Goal: Transaction & Acquisition: Book appointment/travel/reservation

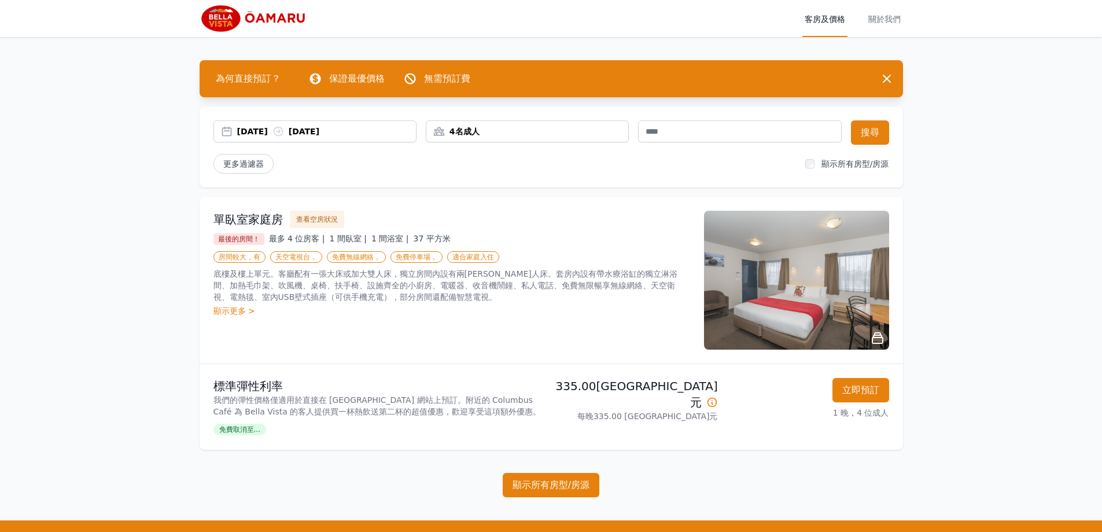
click at [582, 129] on div "4名成人" at bounding box center [527, 132] width 202 height 12
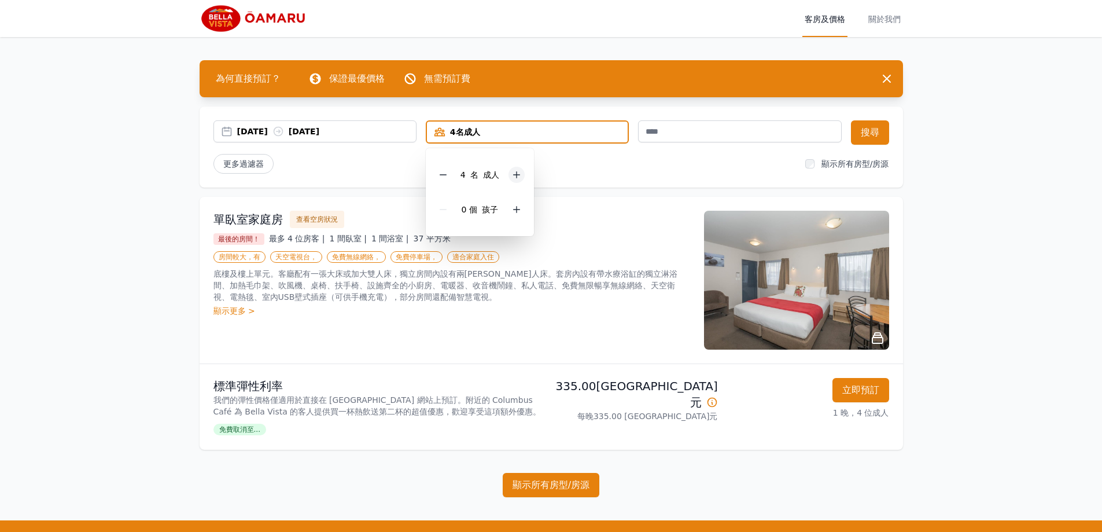
click at [519, 176] on icon at bounding box center [516, 174] width 9 height 9
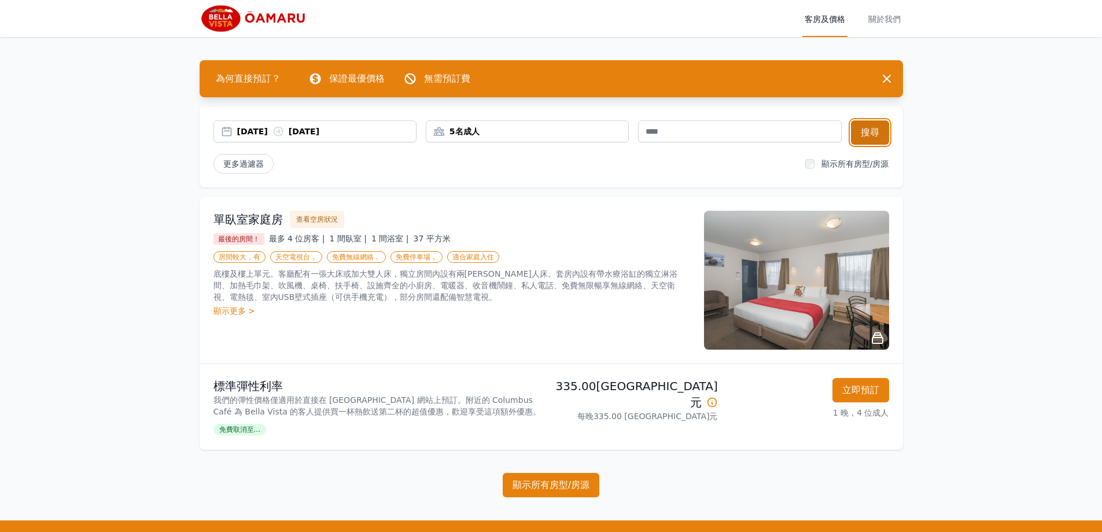
click at [863, 136] on font "搜尋" at bounding box center [870, 132] width 19 height 11
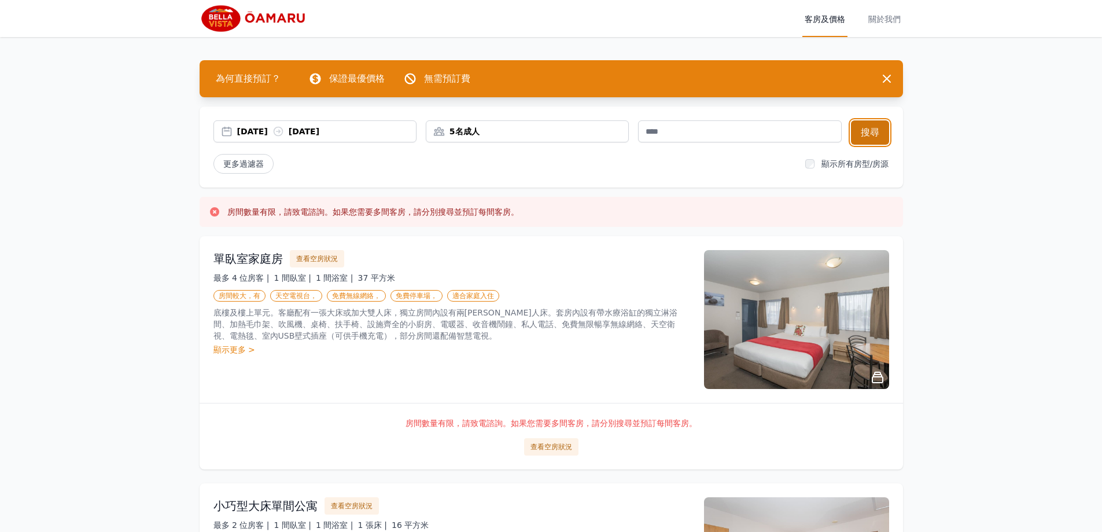
click at [862, 137] on font "搜尋" at bounding box center [870, 132] width 19 height 11
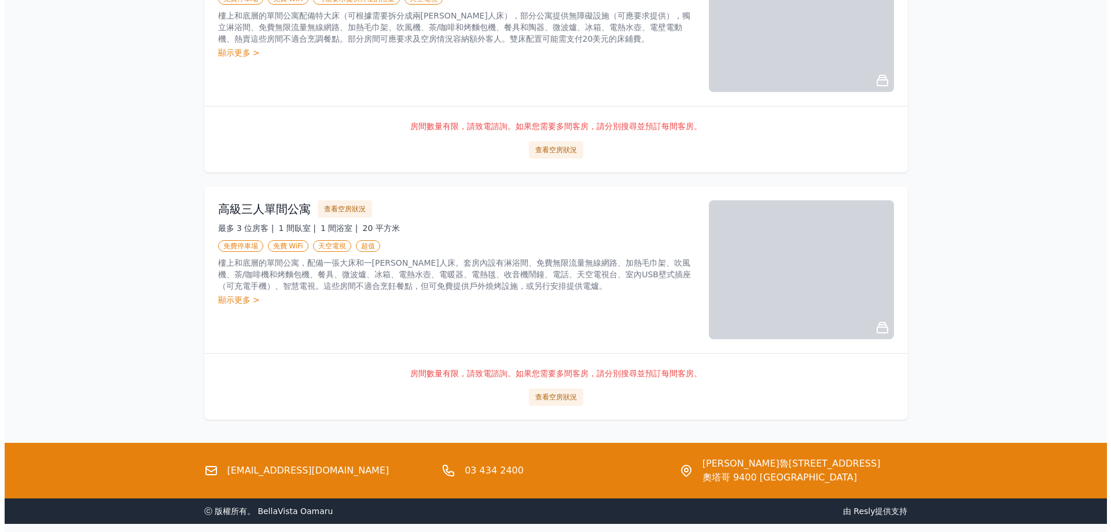
scroll to position [839, 0]
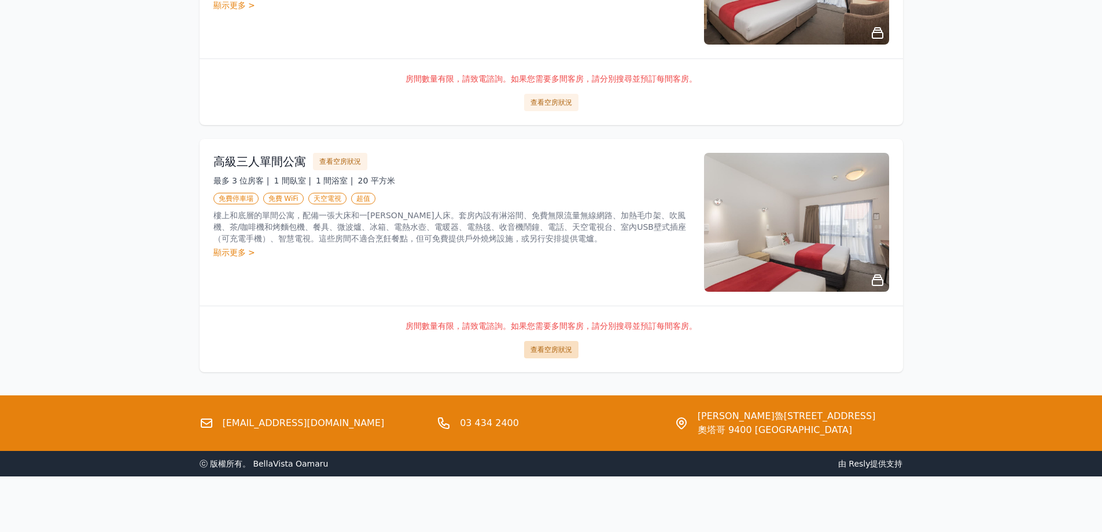
click at [546, 349] on font "查看空房狀況" at bounding box center [552, 349] width 42 height 8
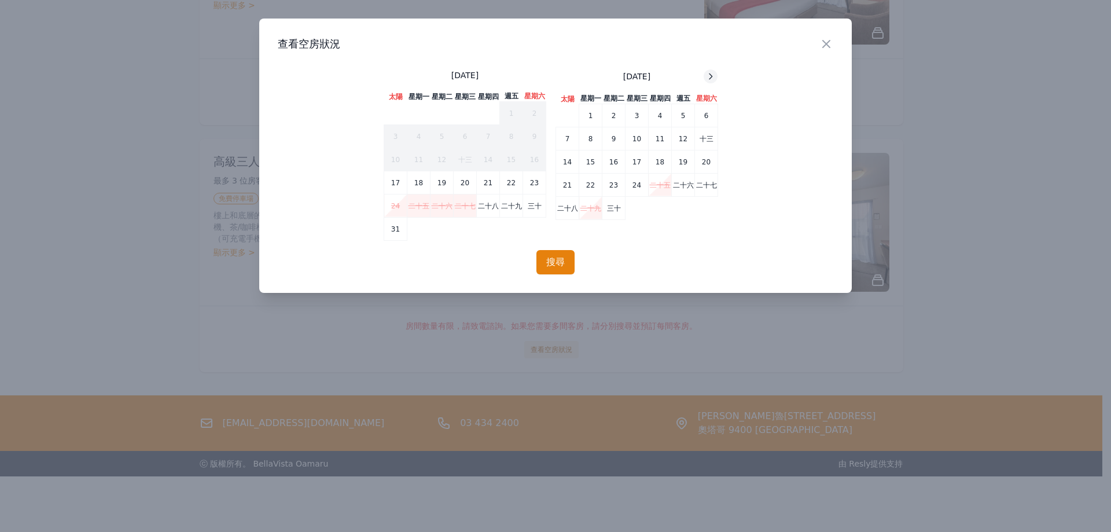
click at [707, 76] on icon at bounding box center [710, 76] width 9 height 9
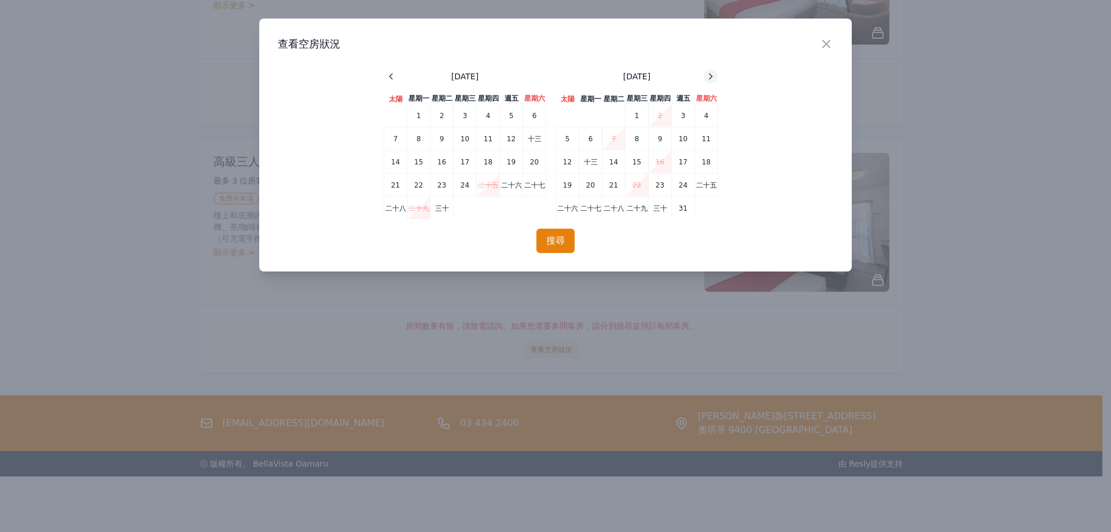
click at [707, 76] on icon at bounding box center [710, 76] width 9 height 9
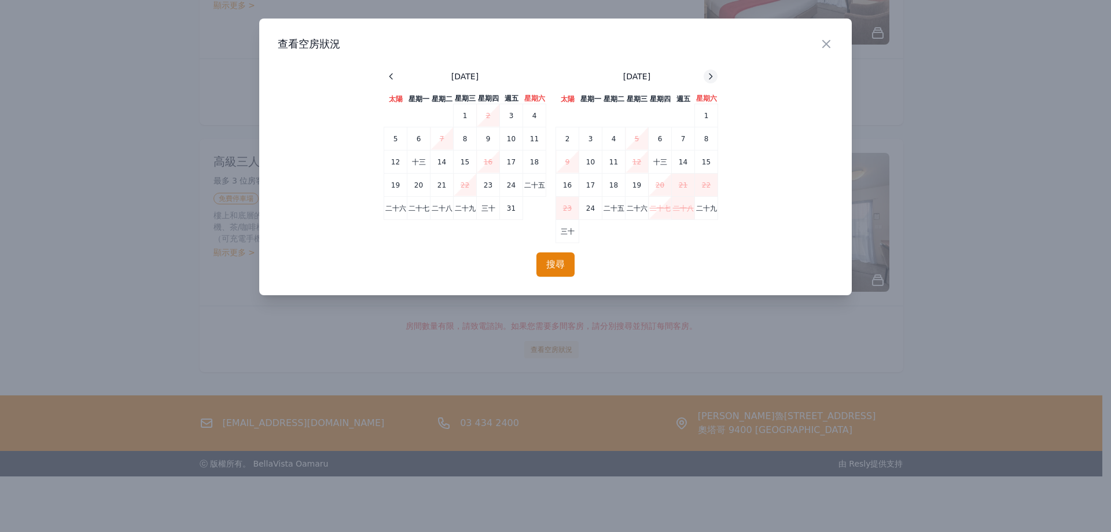
click at [707, 76] on icon at bounding box center [710, 76] width 9 height 9
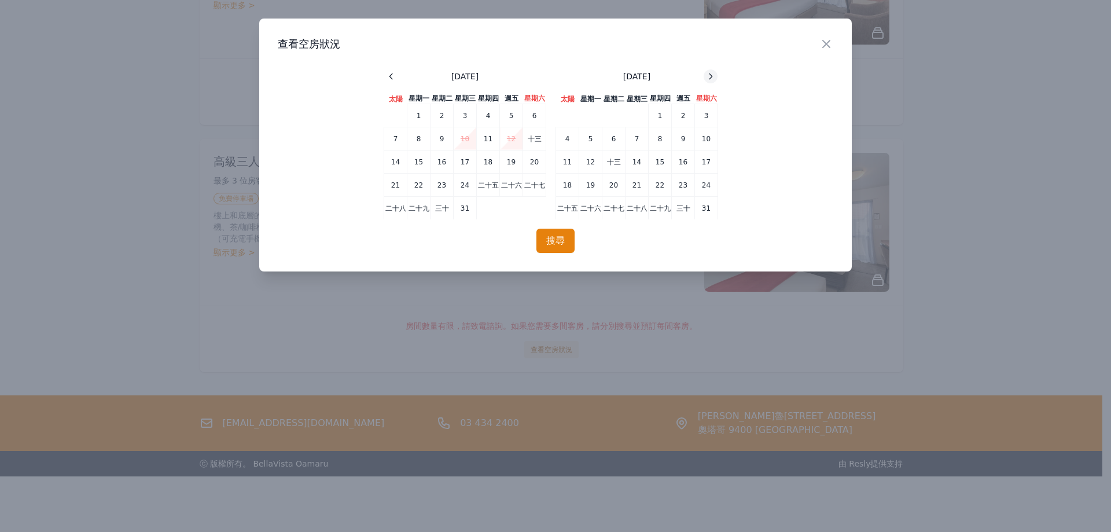
click at [707, 76] on icon at bounding box center [710, 76] width 9 height 9
click at [641, 187] on td "25" at bounding box center [637, 184] width 23 height 23
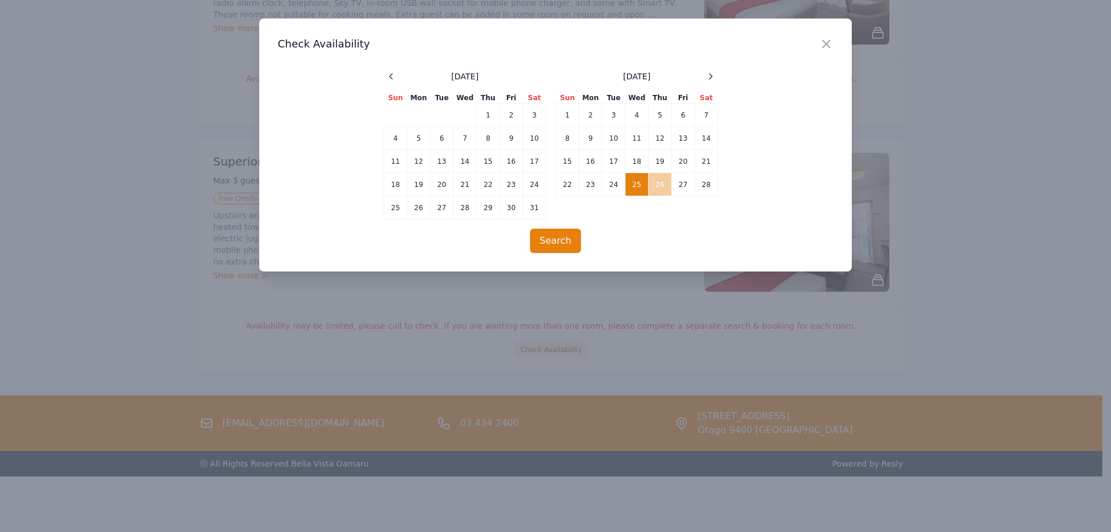
click at [652, 183] on td "26" at bounding box center [660, 184] width 23 height 23
click at [547, 241] on button "Search" at bounding box center [556, 241] width 52 height 24
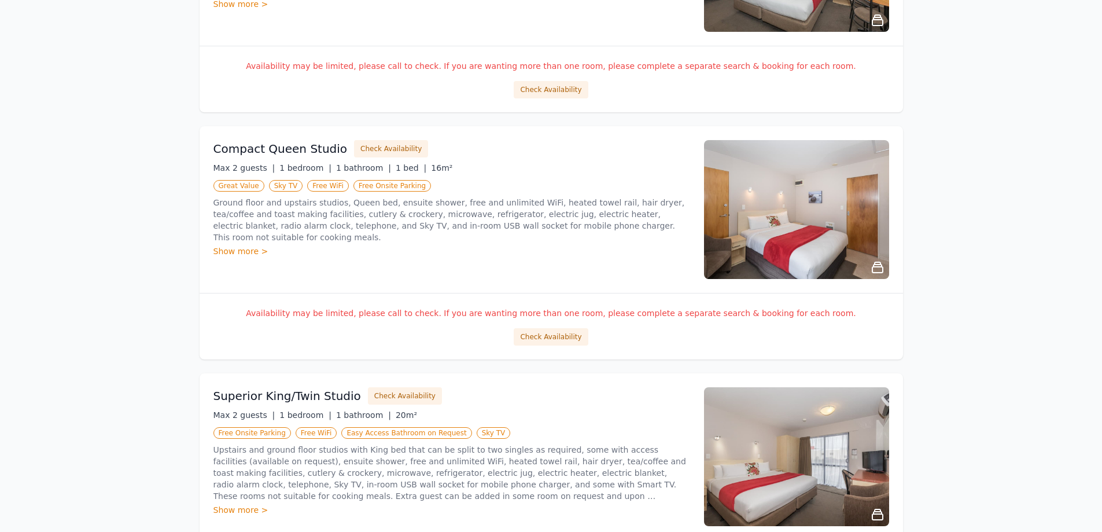
scroll to position [347, 0]
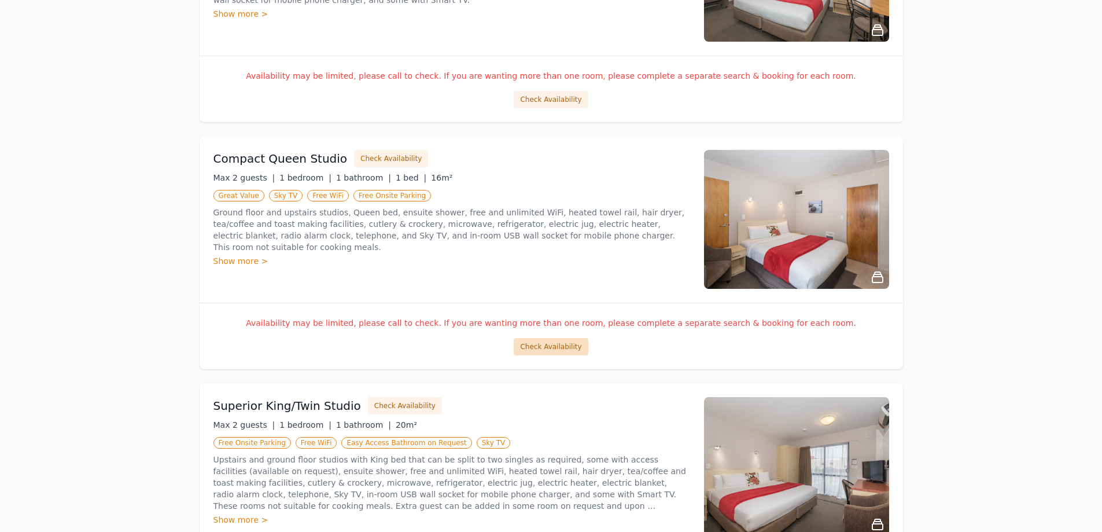
click at [563, 345] on button "Check Availability" at bounding box center [551, 346] width 74 height 17
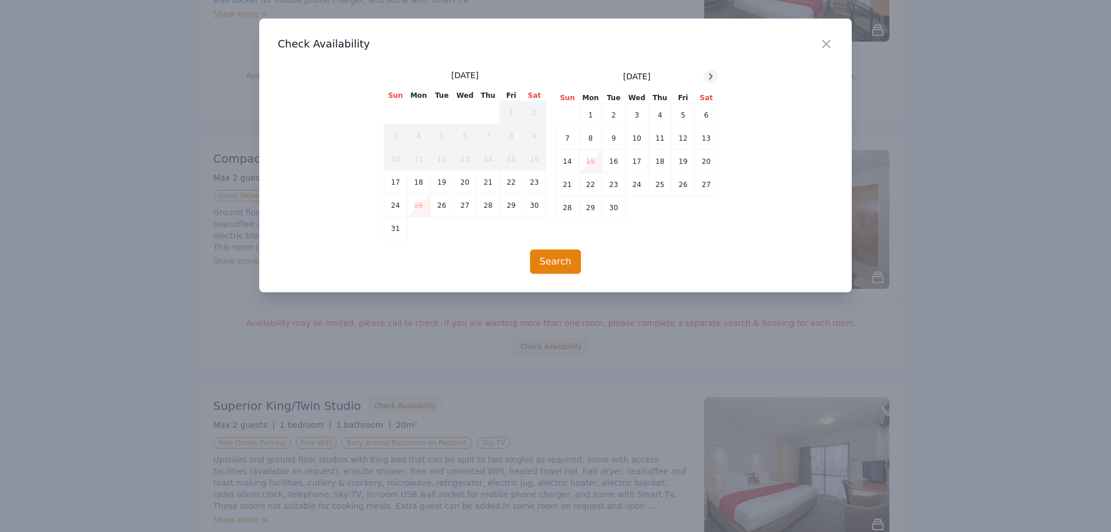
click at [714, 72] on icon at bounding box center [710, 76] width 9 height 9
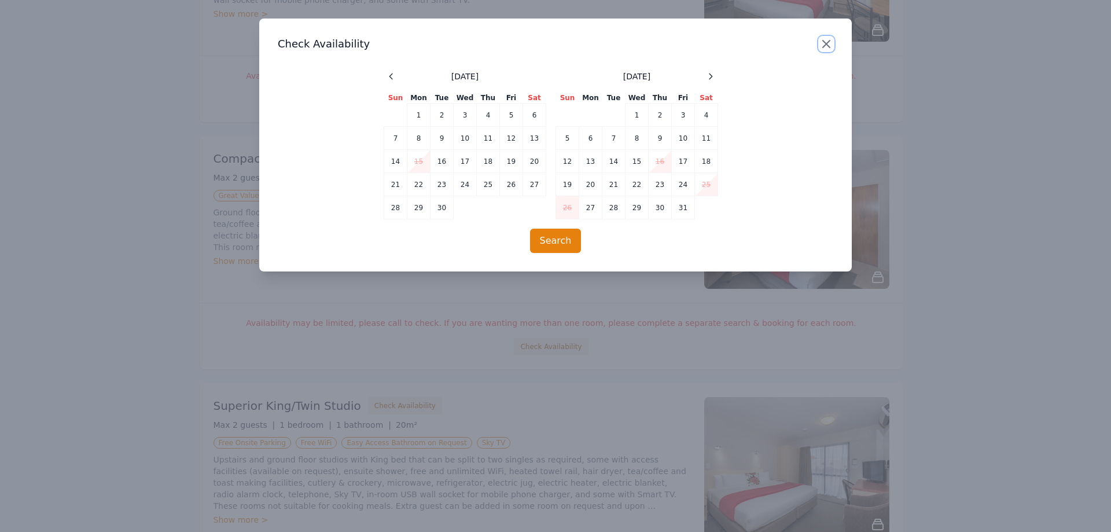
click at [828, 44] on icon "button" at bounding box center [826, 44] width 14 height 14
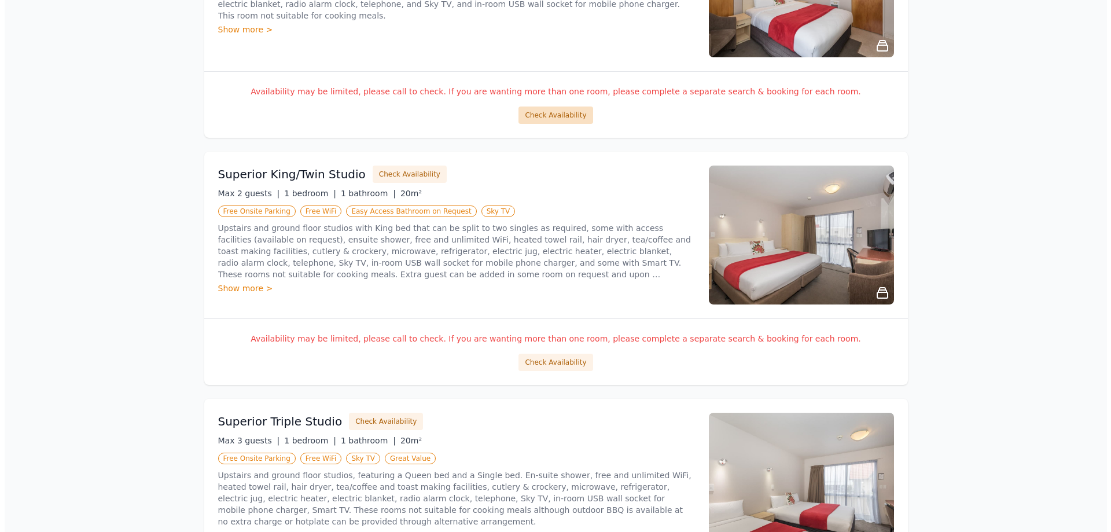
scroll to position [752, 0]
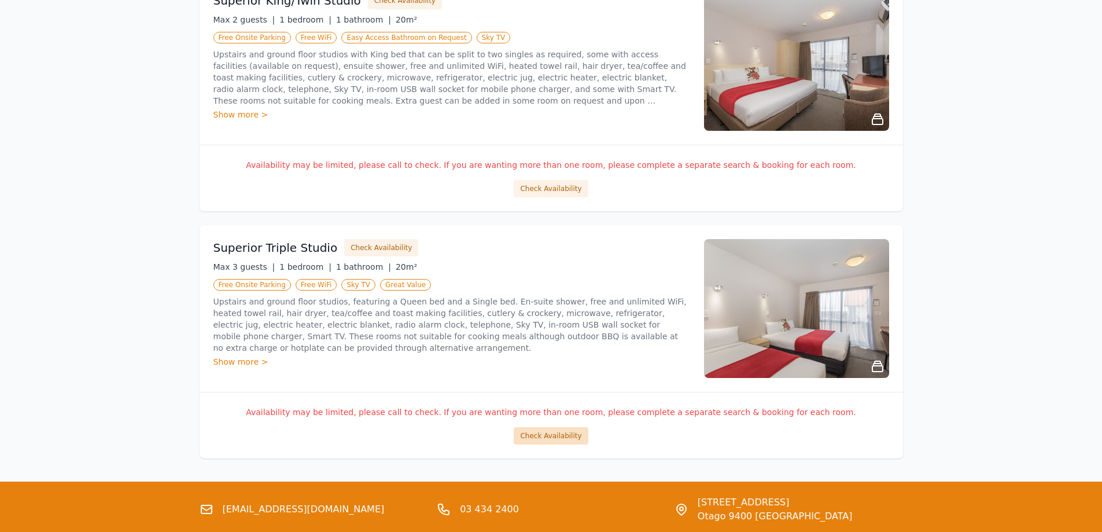
click at [554, 437] on button "Check Availability" at bounding box center [551, 435] width 74 height 17
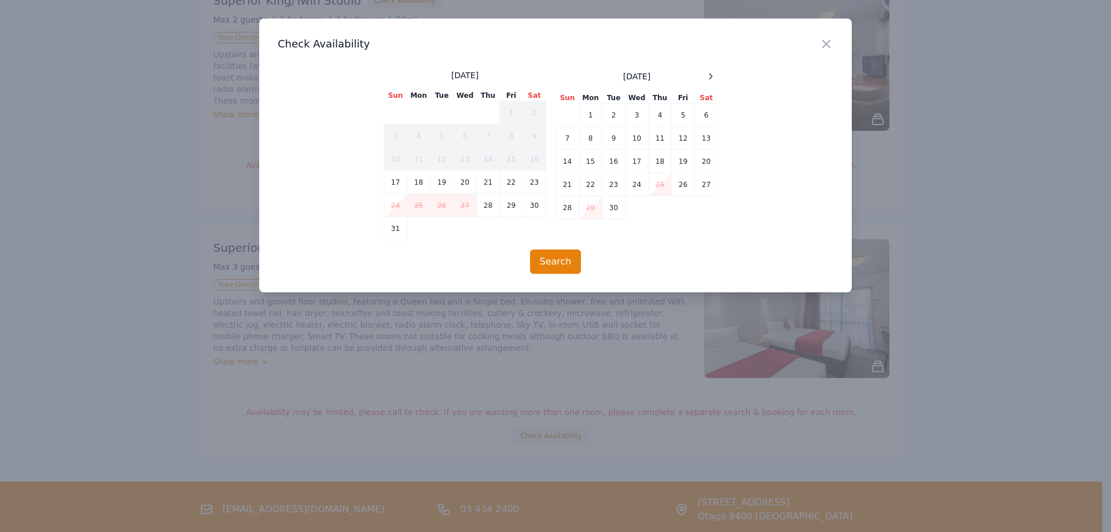
click at [715, 65] on div "Close Check Availability [DATE] Sun Mon Tue Wed Thu Fri Sat 1 2 3 4 5 6 7 8 9 1…" at bounding box center [555, 156] width 593 height 274
click at [704, 79] on div at bounding box center [711, 76] width 14 height 14
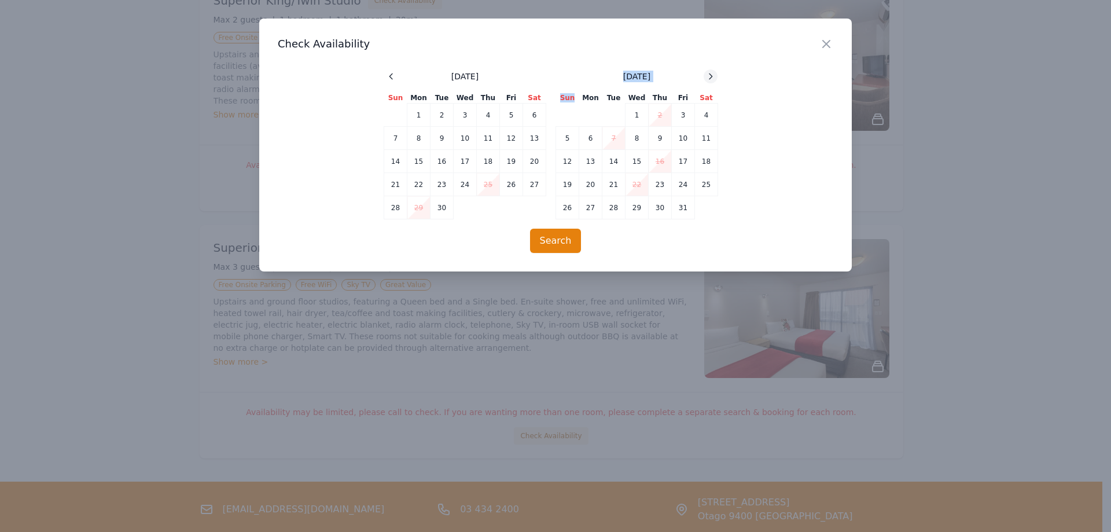
click at [704, 79] on div at bounding box center [711, 76] width 14 height 14
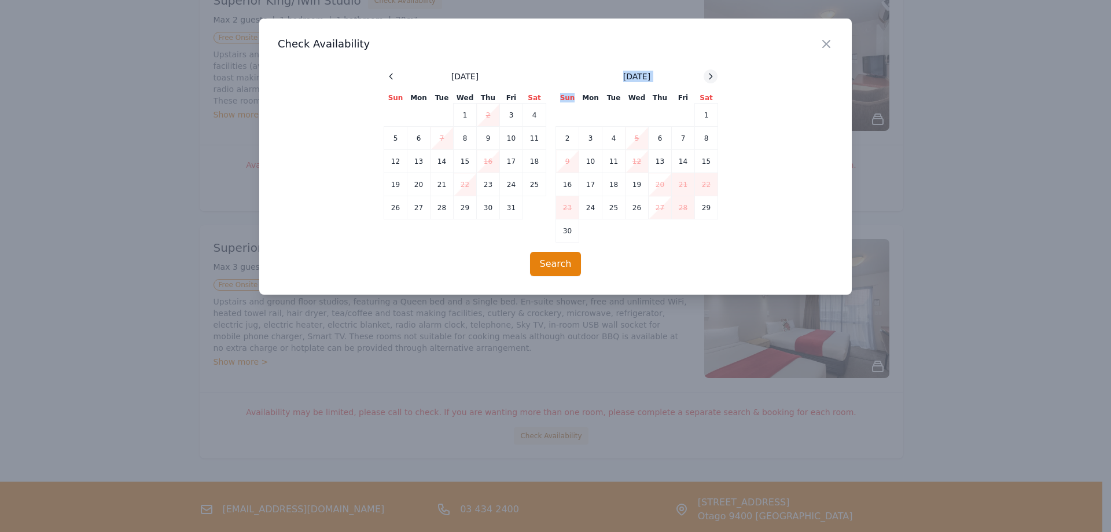
click at [704, 79] on div at bounding box center [711, 76] width 14 height 14
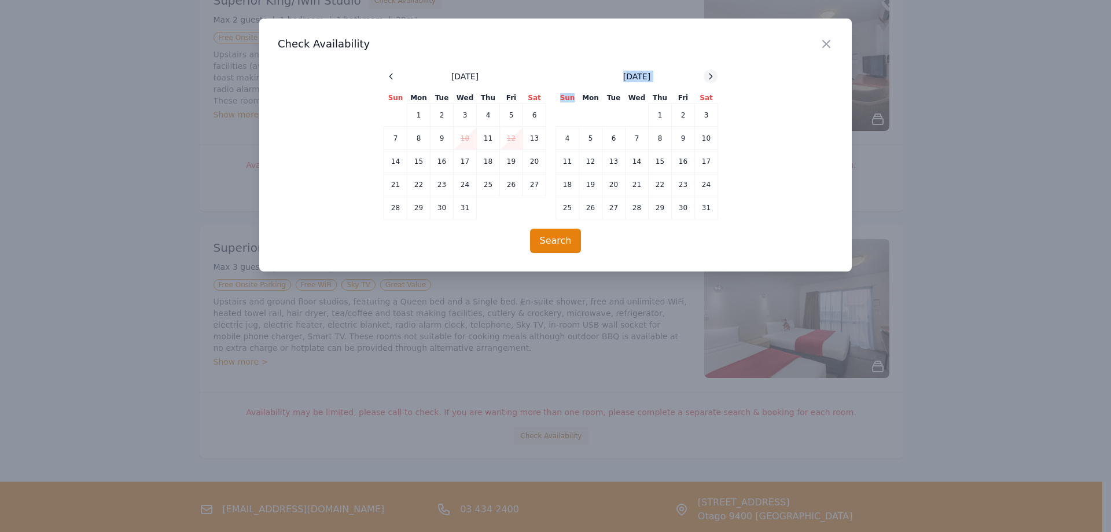
click at [704, 79] on div at bounding box center [711, 76] width 14 height 14
click at [642, 184] on td "25" at bounding box center [637, 184] width 23 height 23
click at [653, 188] on td "26" at bounding box center [660, 184] width 23 height 23
click at [544, 244] on button "Search" at bounding box center [556, 241] width 52 height 24
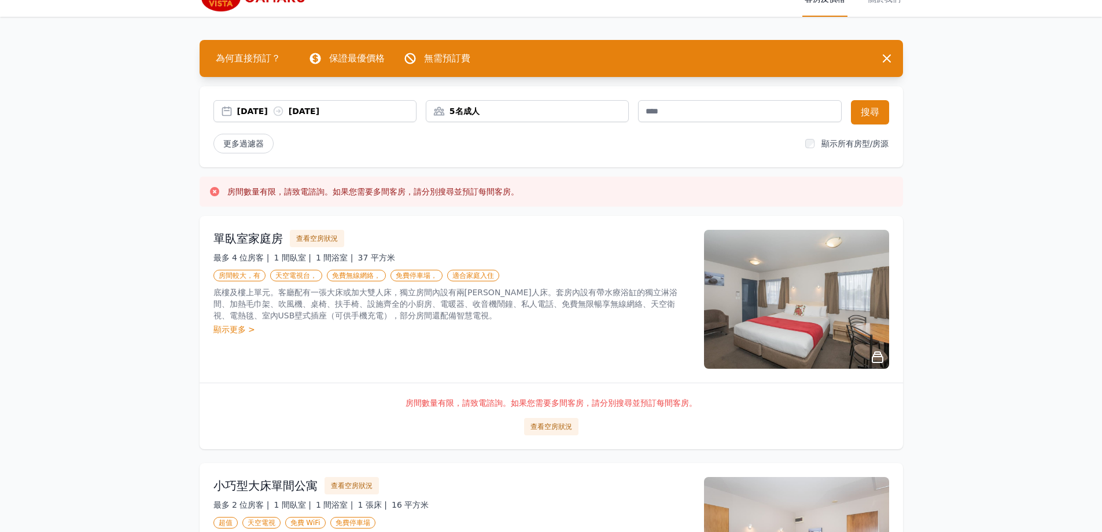
scroll to position [0, 0]
